Goal: Check status: Check status

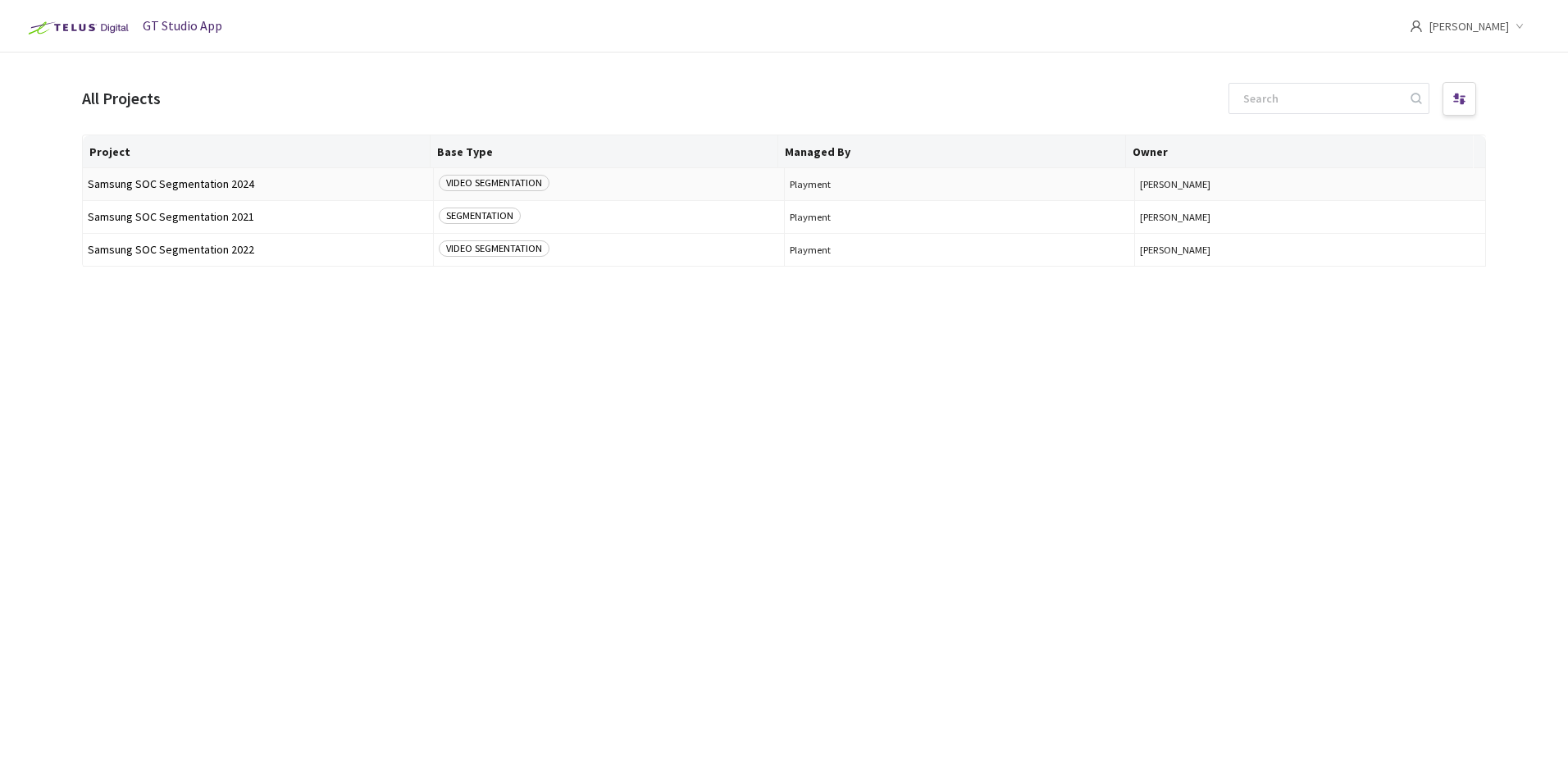
click at [178, 178] on span "Samsung SOC Segmentation 2024" at bounding box center [258, 184] width 340 height 13
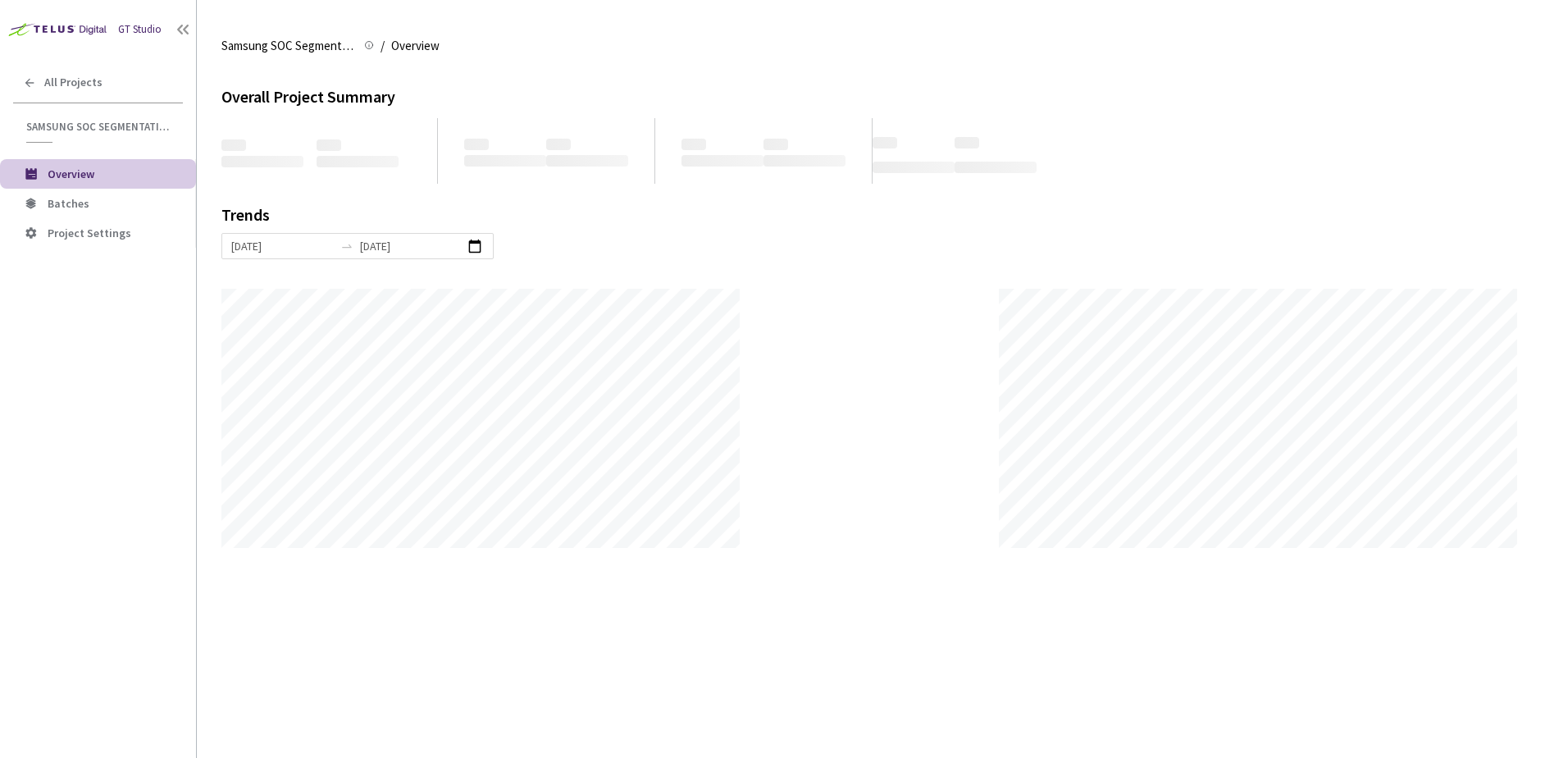
scroll to position [758, 1568]
click at [69, 194] on li "Batches" at bounding box center [98, 203] width 196 height 29
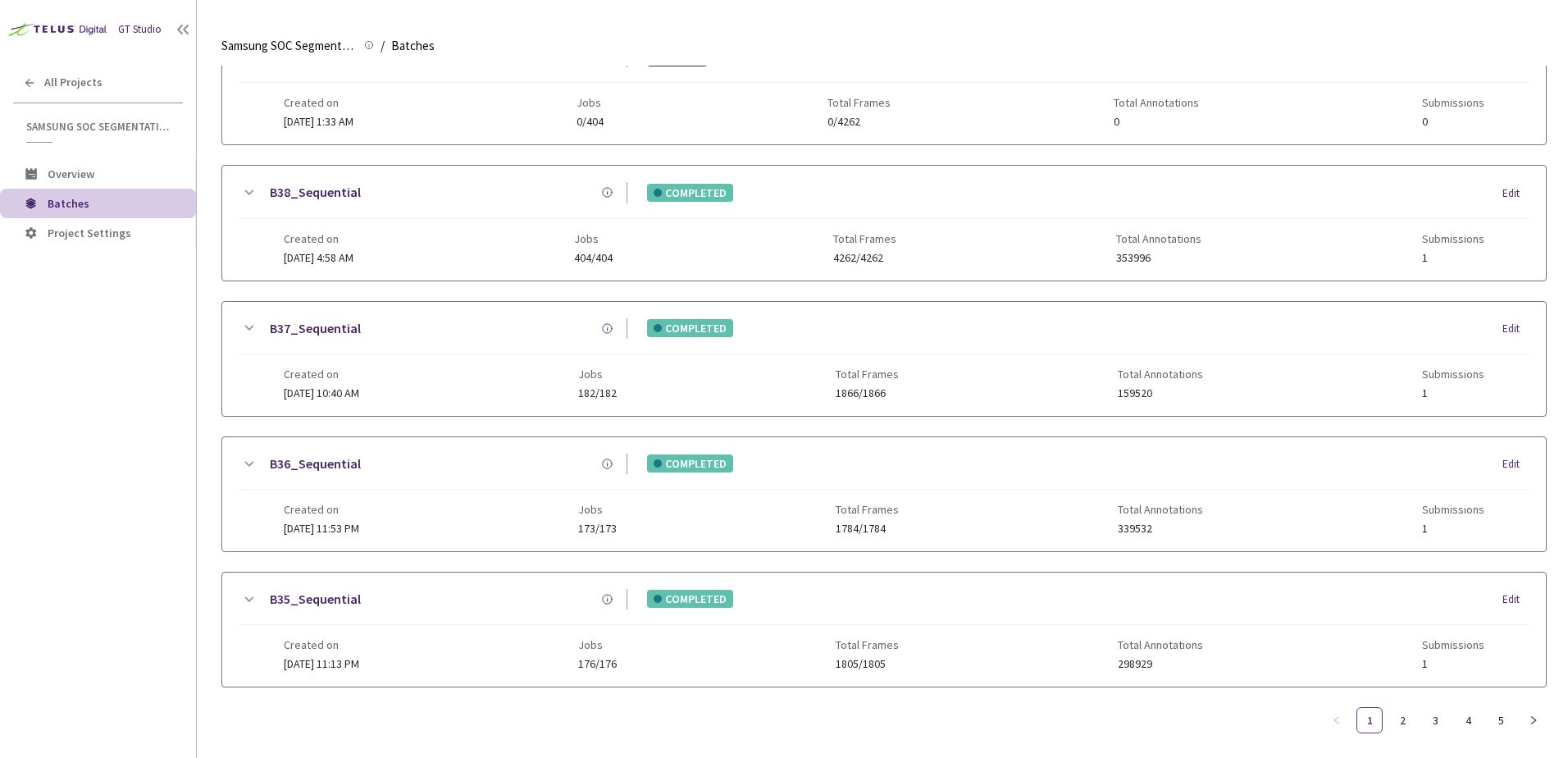
scroll to position [792, 0]
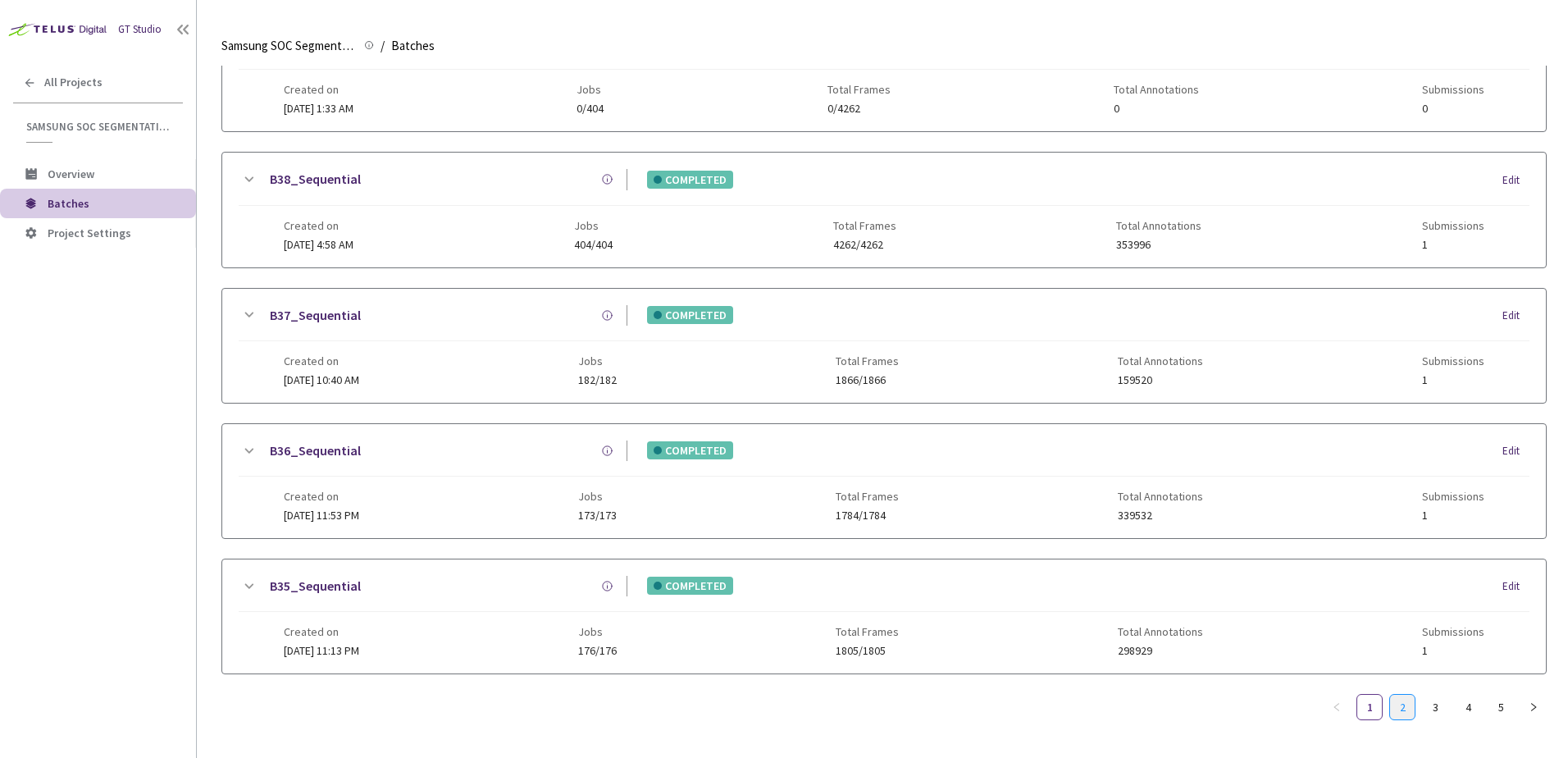
click at [1399, 696] on link "2" at bounding box center [1402, 706] width 24 height 24
click at [314, 175] on link "B28_Sequential" at bounding box center [315, 179] width 91 height 20
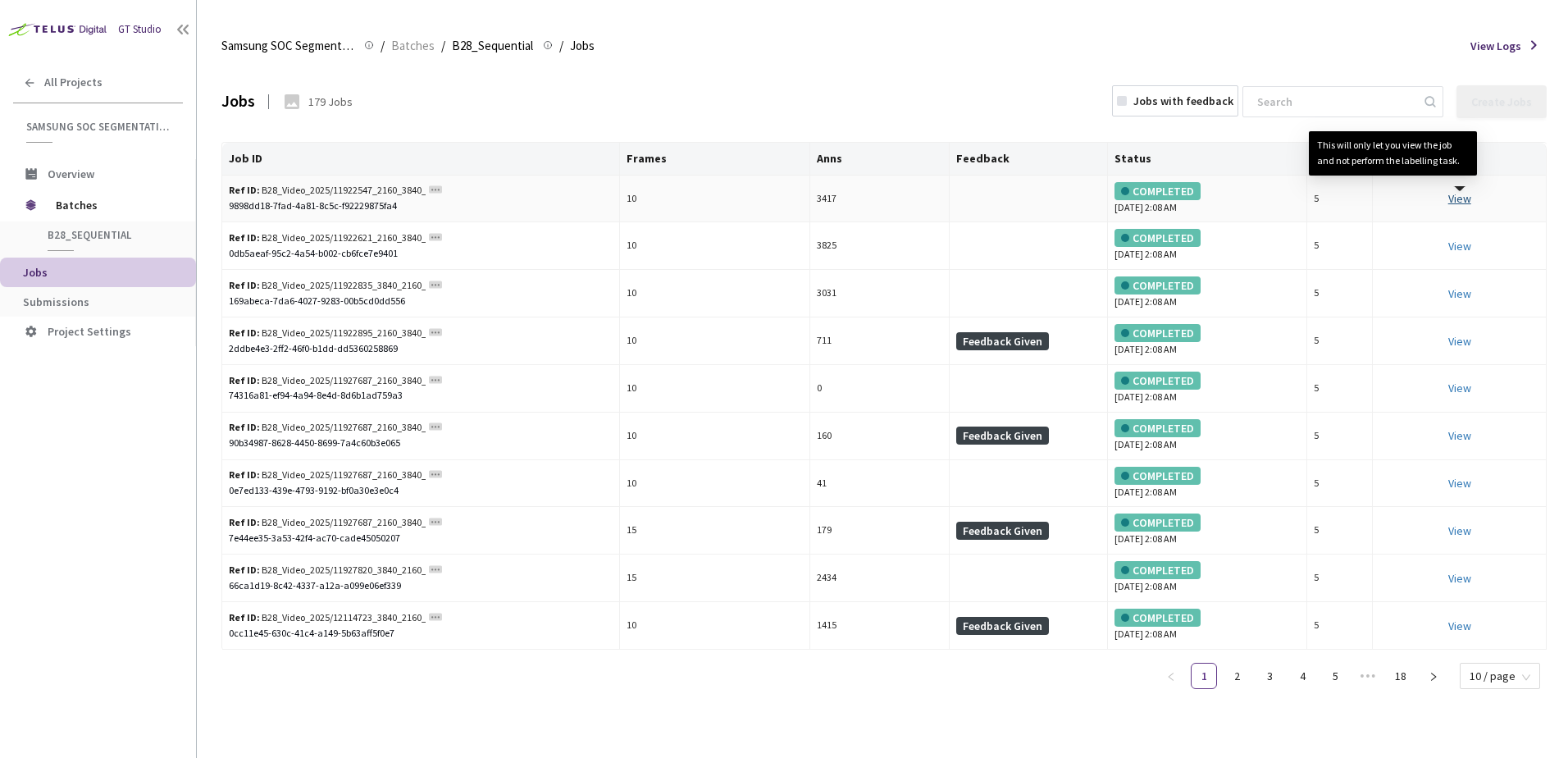
click at [1467, 203] on link "View This will only let you view the job and not perform the labelling task." at bounding box center [1459, 199] width 23 height 15
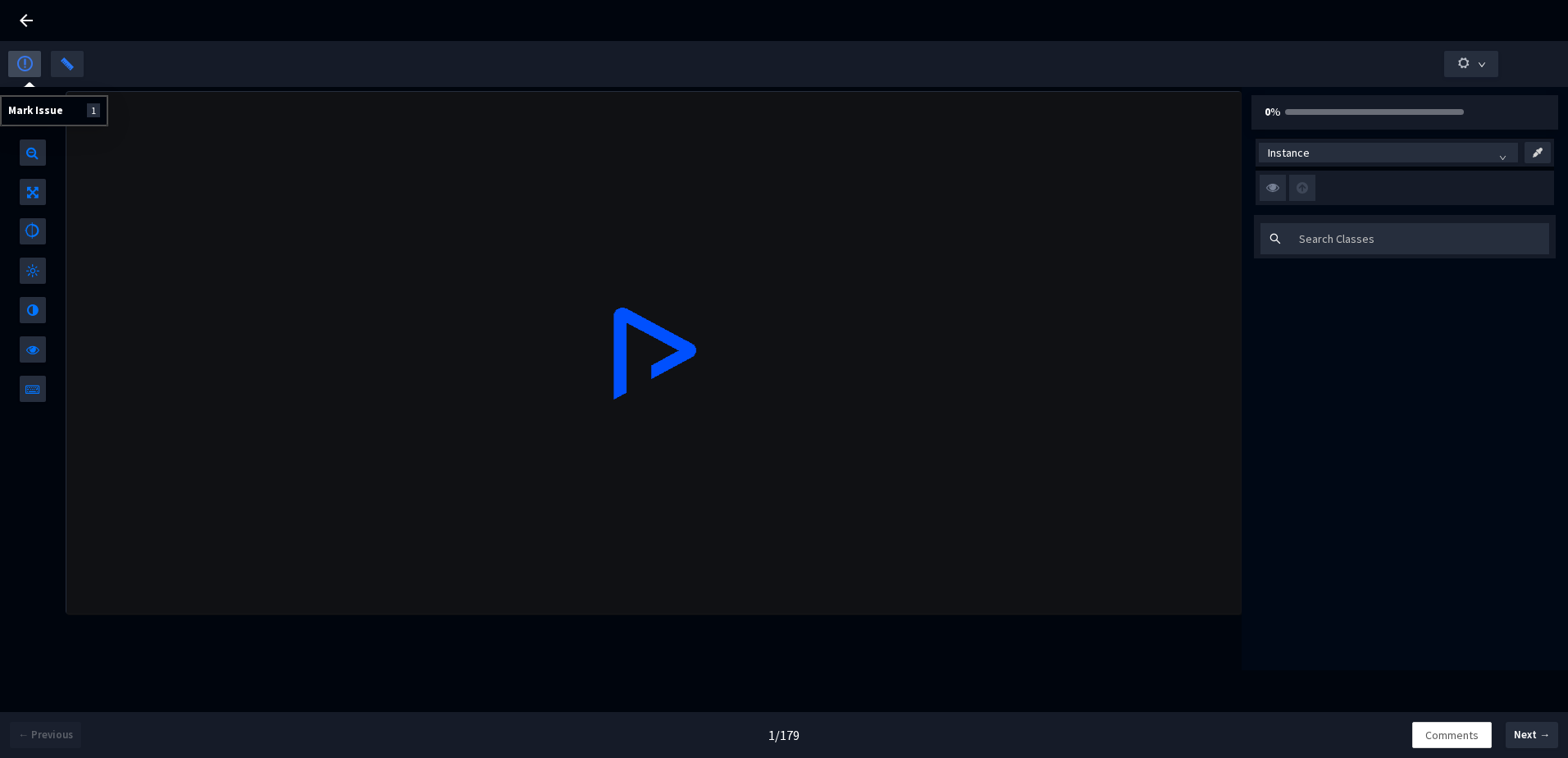
click at [20, 63] on img "button" at bounding box center [25, 64] width 16 height 16
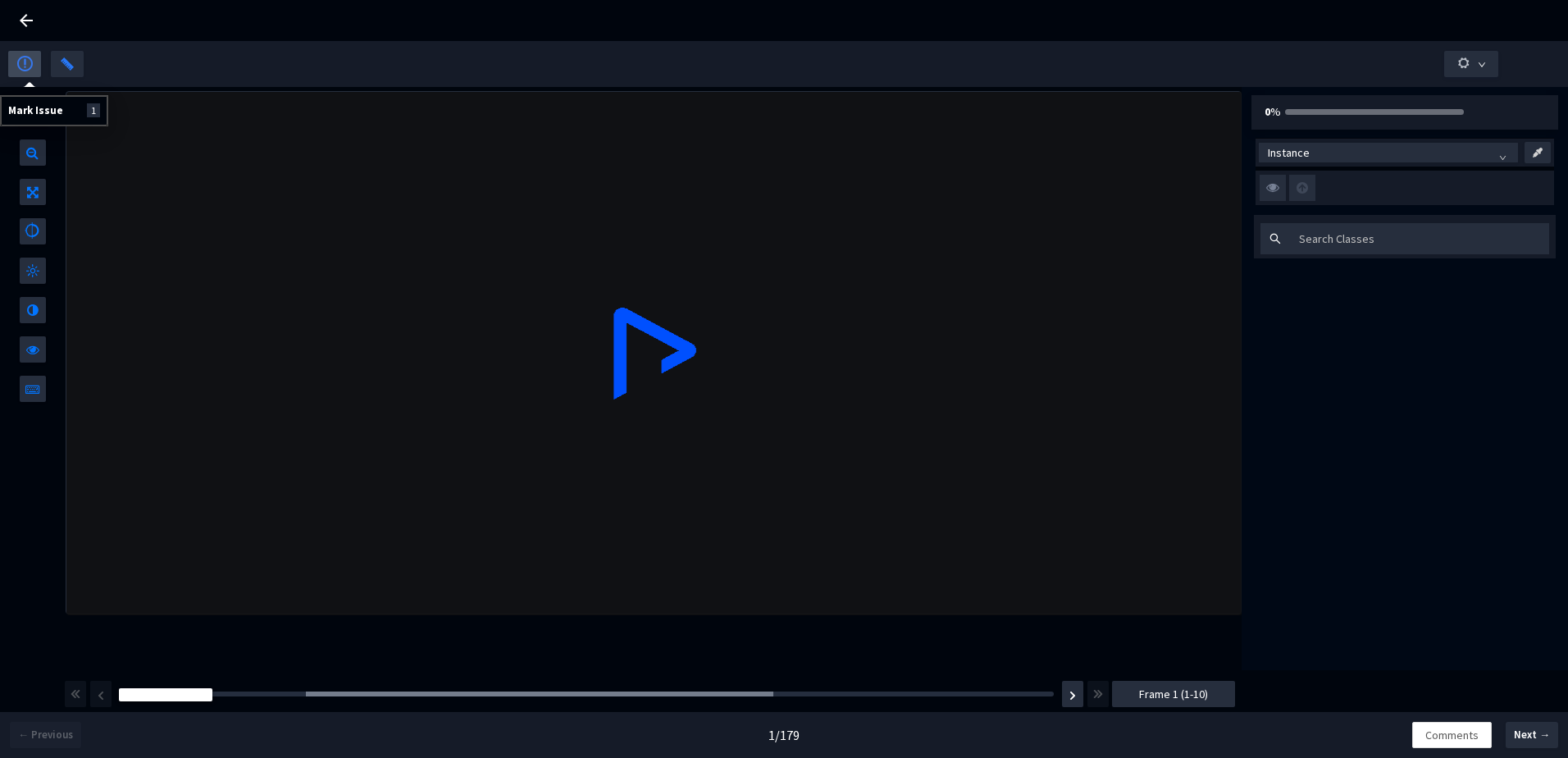
click at [20, 63] on img "button" at bounding box center [25, 64] width 16 height 16
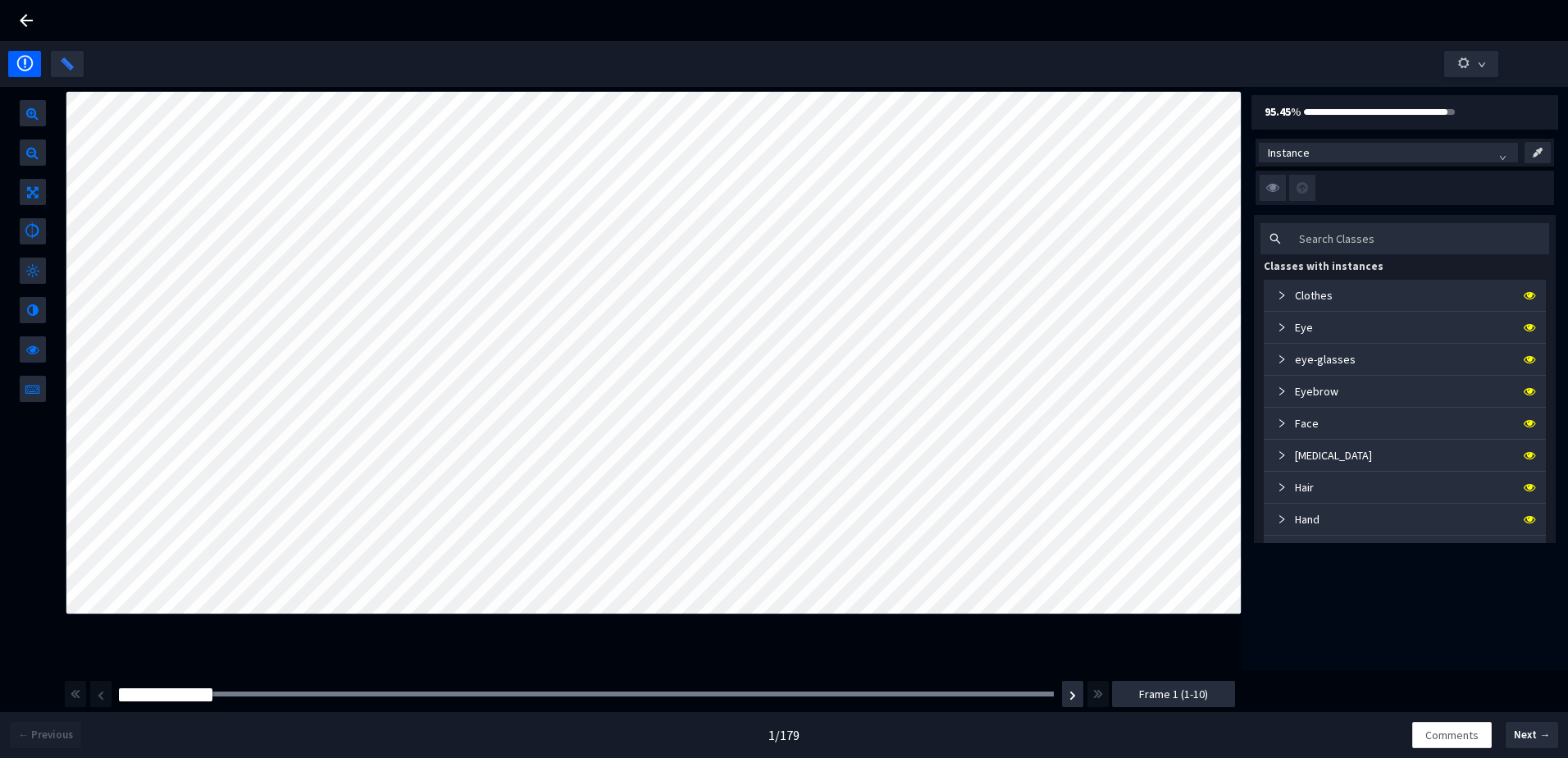
click at [27, 20] on icon at bounding box center [27, 21] width 13 height 13
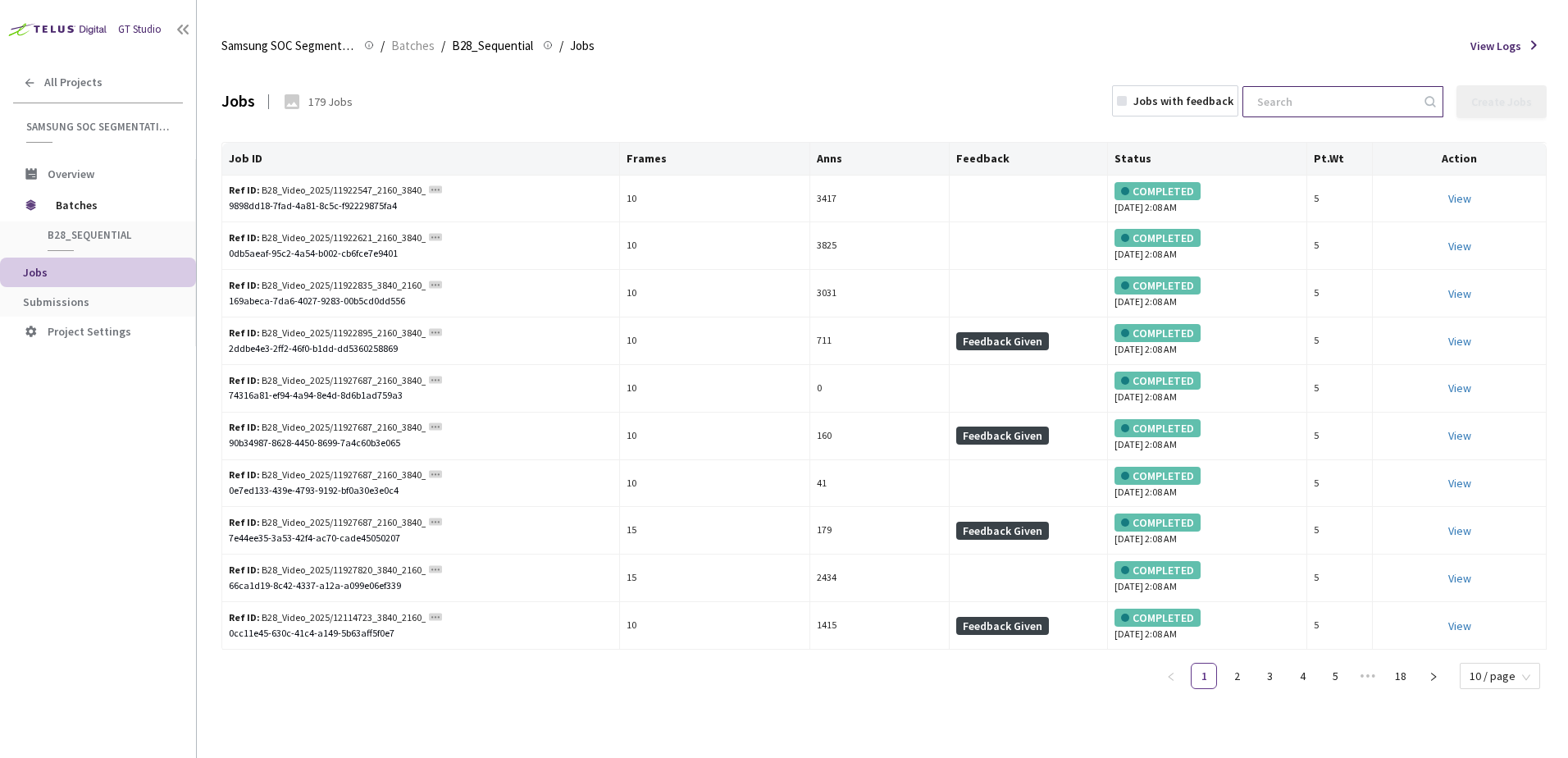
click at [1306, 106] on input at bounding box center [1335, 101] width 175 height 29
paste input "vid_all_paths"
type input "vid_all_paths"
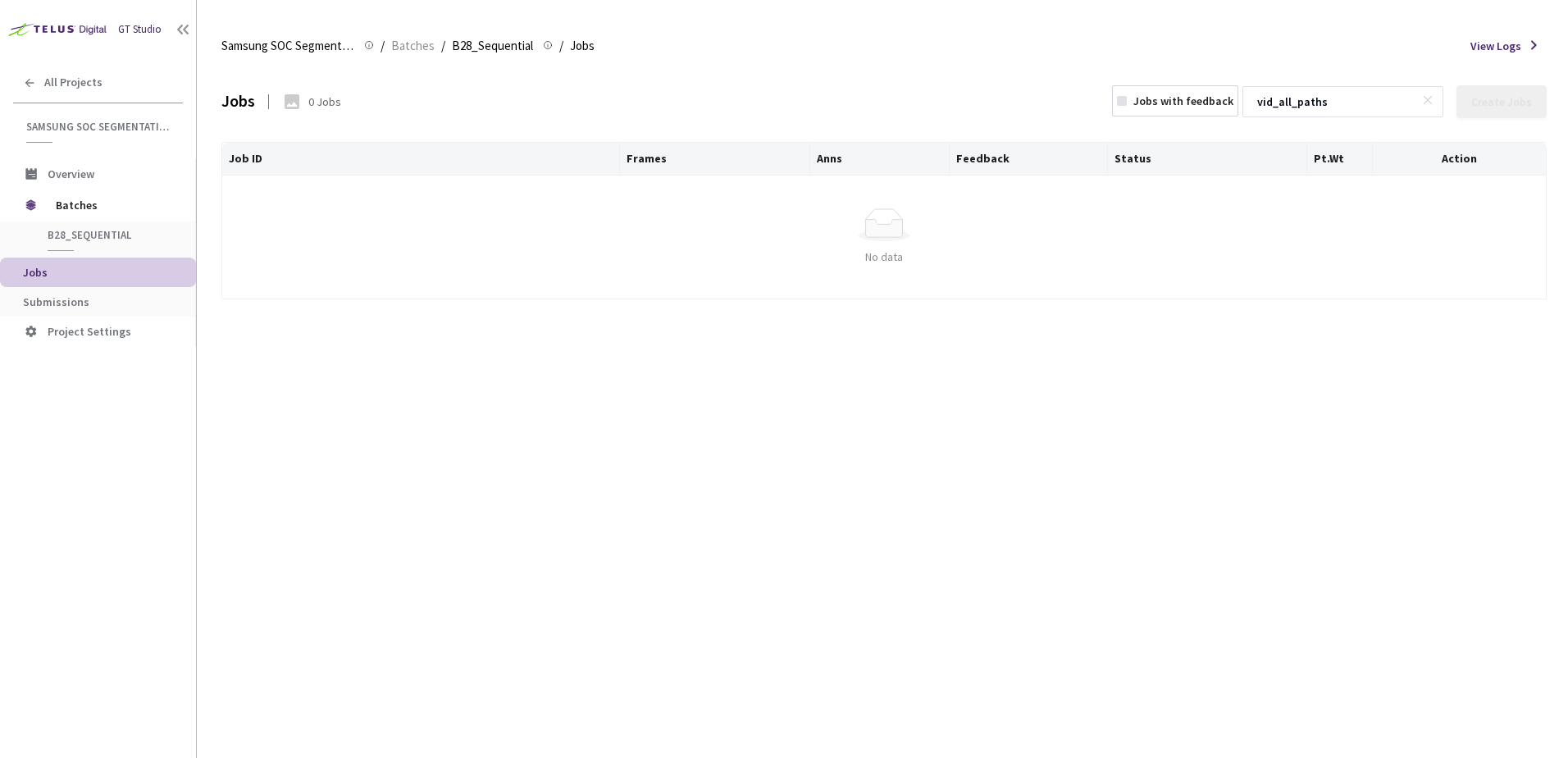
drag, startPoint x: 1373, startPoint y: 108, endPoint x: 1235, endPoint y: 101, distance: 138.2
click at [1235, 101] on div "Jobs with feedback vid_all_paths Create Jobs" at bounding box center [1328, 101] width 439 height 33
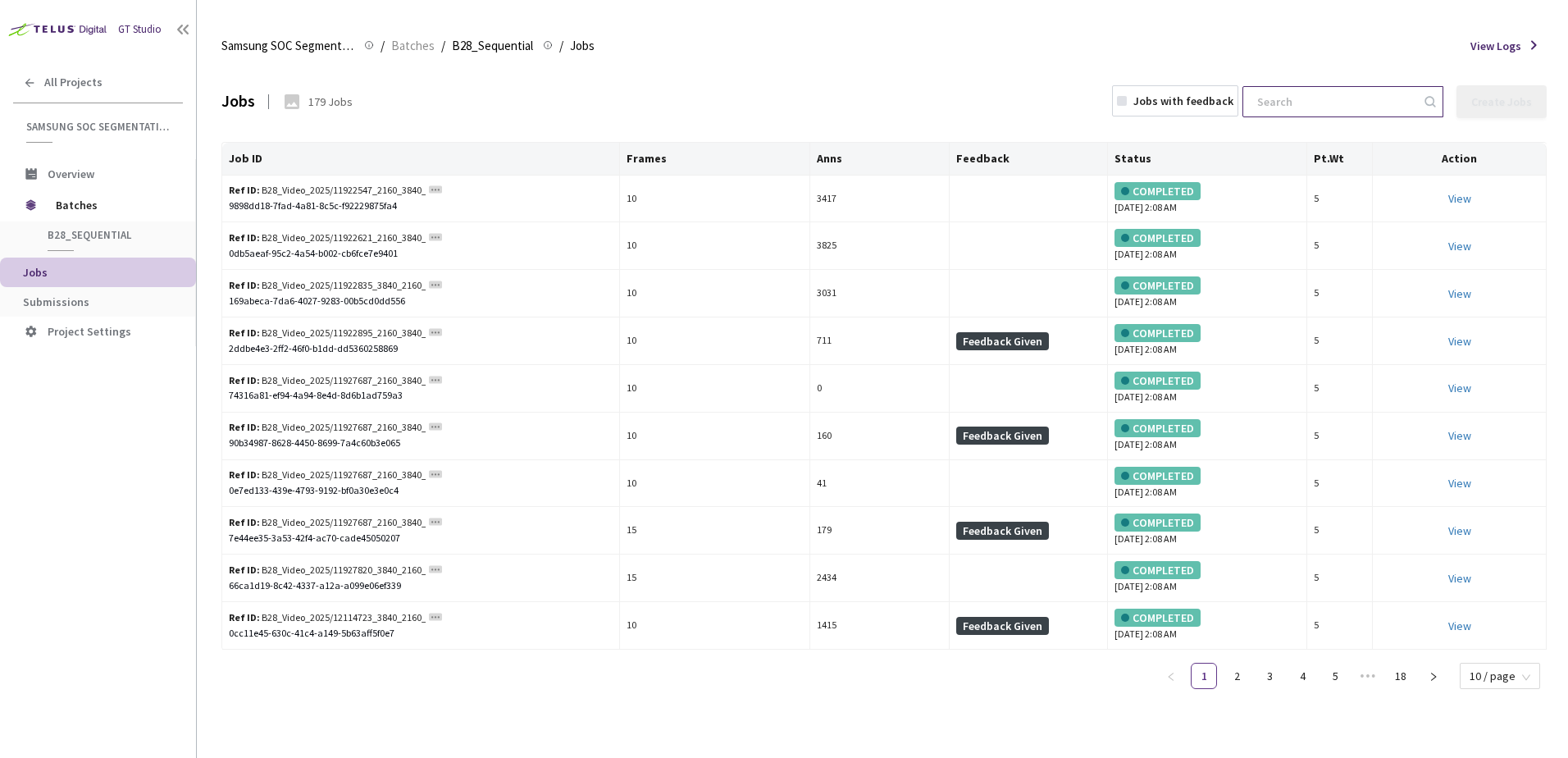
click at [1331, 88] on input at bounding box center [1335, 101] width 175 height 29
paste input "11922399_2160_3840_60fps"
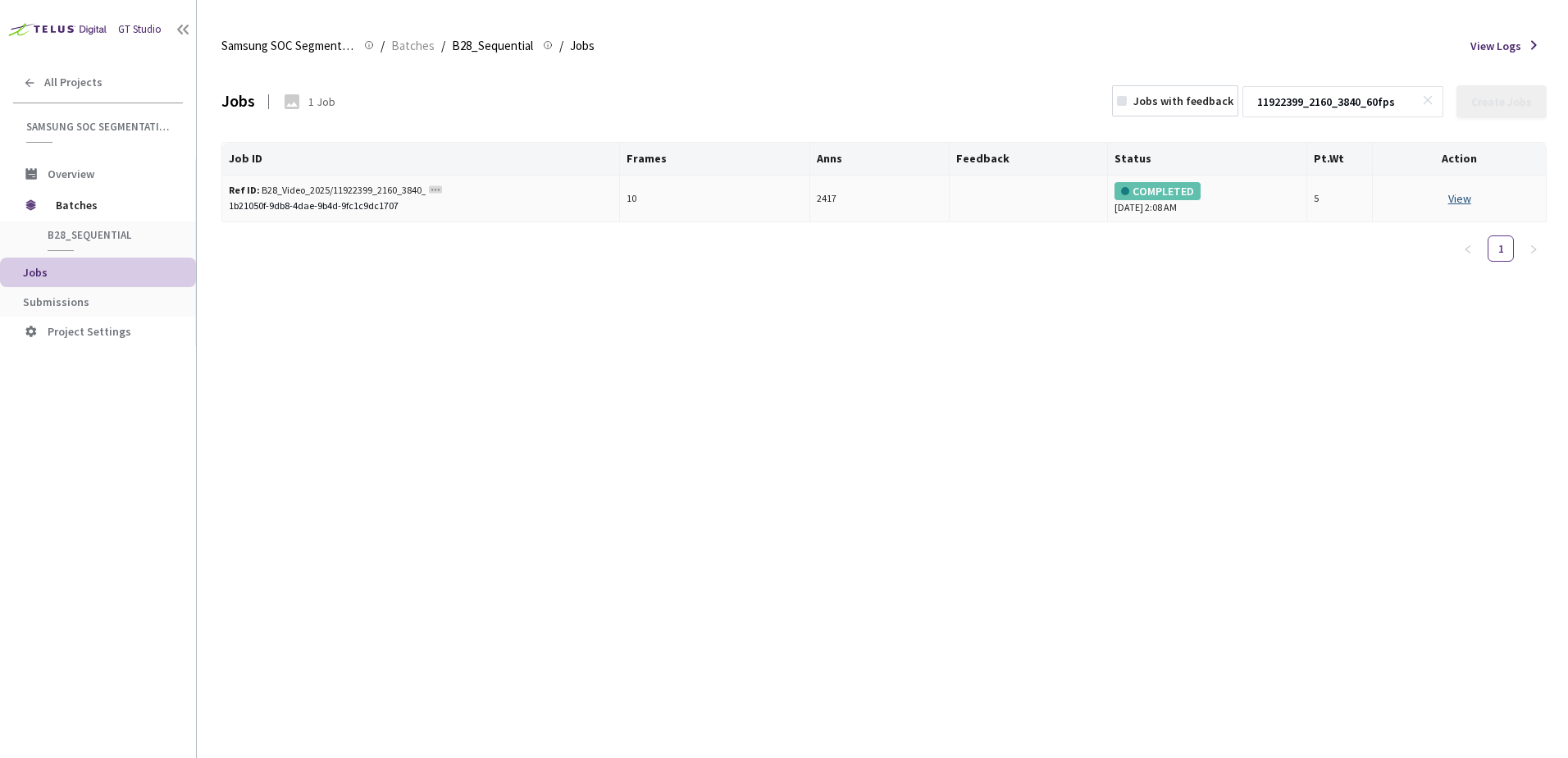
type input "11922399_2160_3840_60fps"
click at [1452, 197] on link "View This will only let you view the job and not perform the labelling task." at bounding box center [1459, 199] width 23 height 15
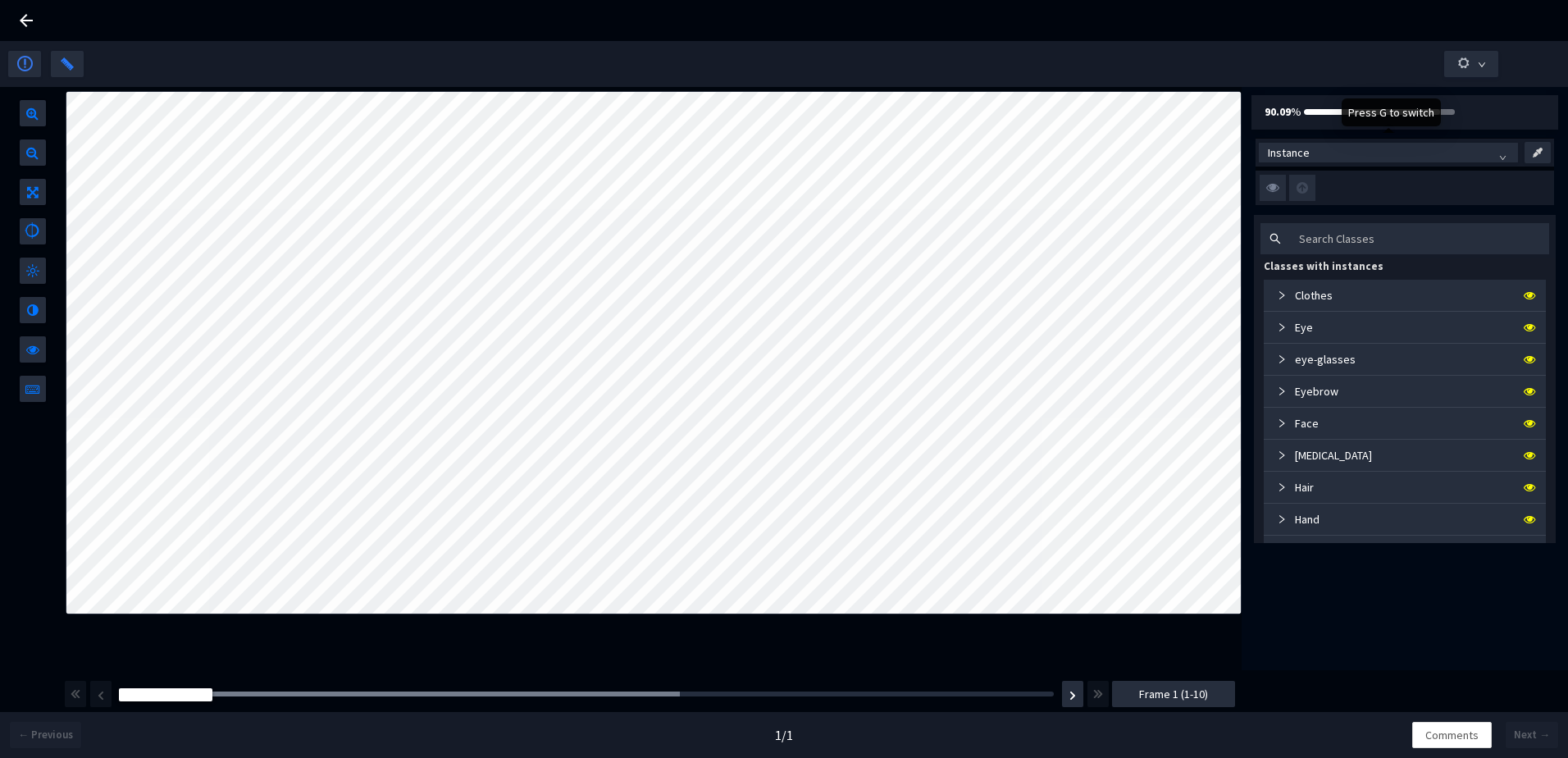
click at [1323, 157] on span "Instance" at bounding box center [1389, 152] width 241 height 24
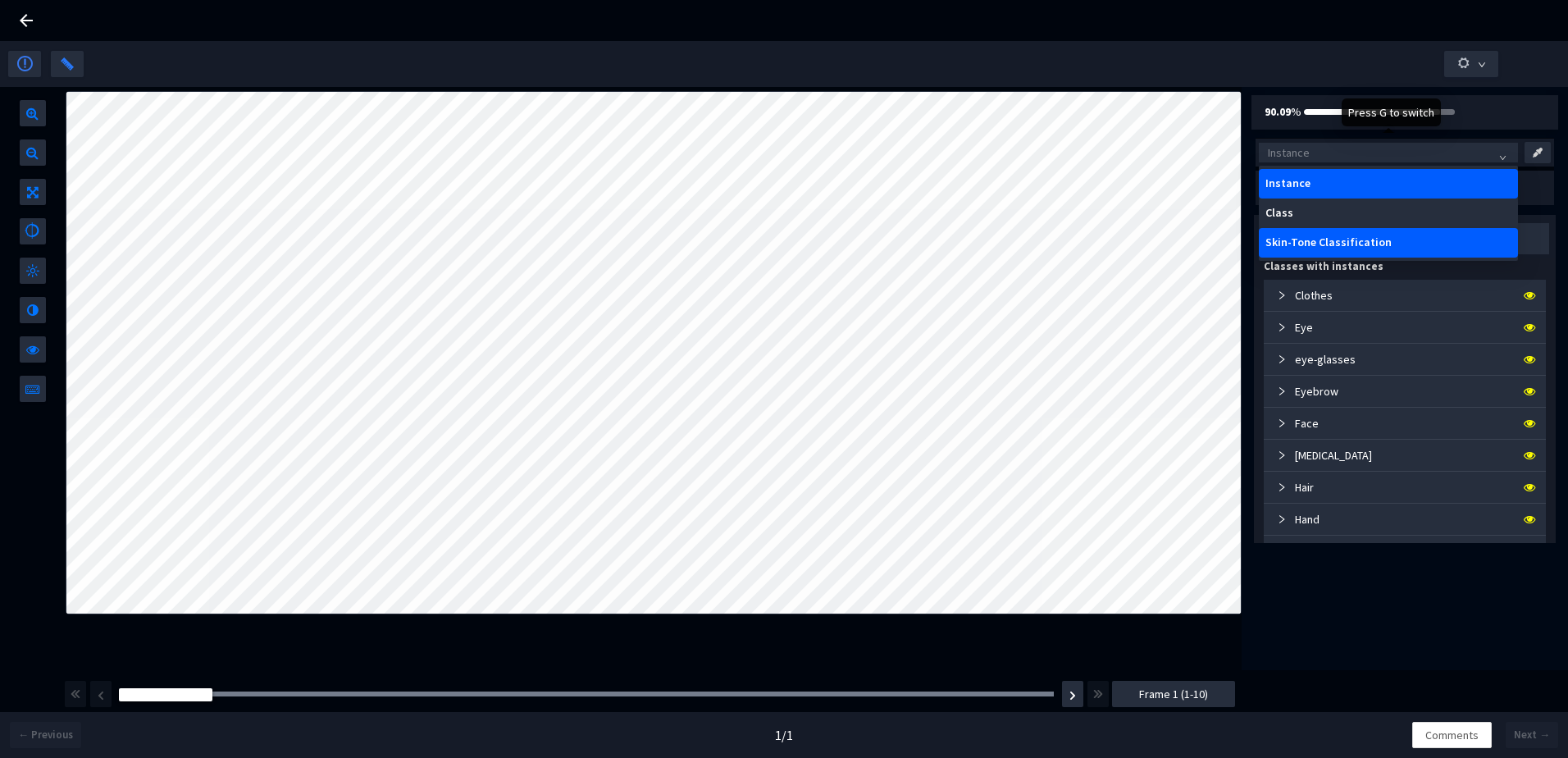
click at [1322, 237] on div "Skin-Tone Classification" at bounding box center [1389, 243] width 246 height 13
